Goal: Task Accomplishment & Management: Use online tool/utility

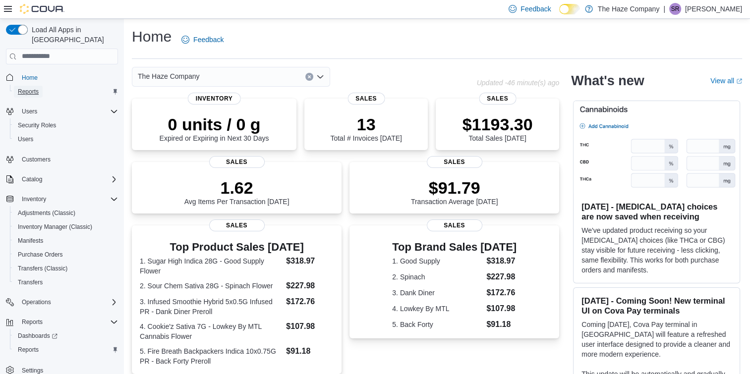
click at [26, 88] on span "Reports" at bounding box center [28, 92] width 21 height 8
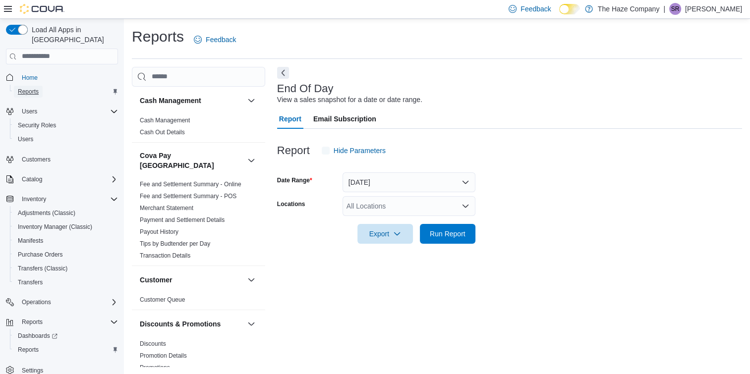
scroll to position [0, 0]
click at [469, 238] on button "Run Report" at bounding box center [448, 233] width 56 height 20
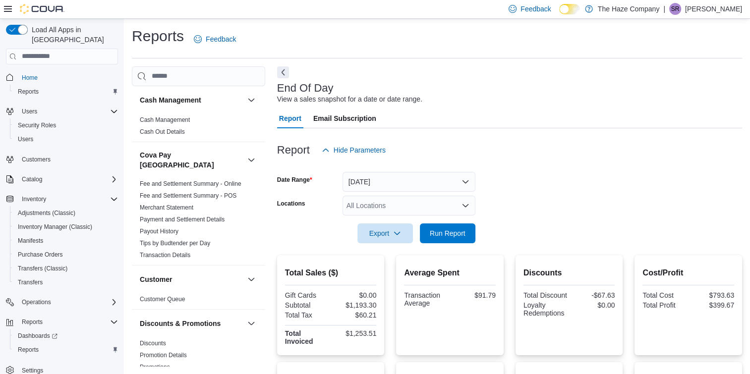
scroll to position [213, 0]
